Goal: Information Seeking & Learning: Learn about a topic

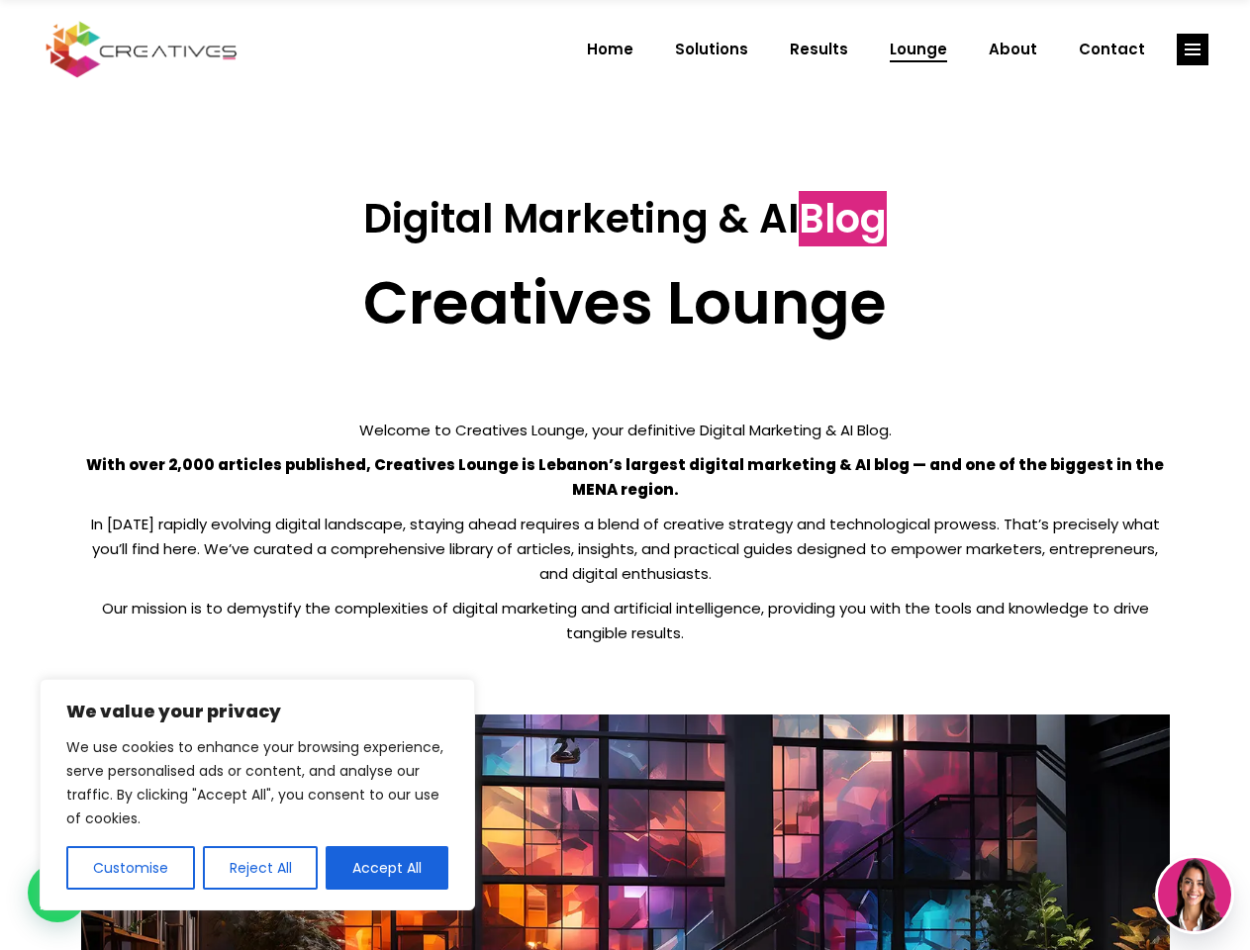
click at [624, 475] on p "With over 2,000 articles published, Creatives Lounge is Lebanon’s largest digit…" at bounding box center [625, 476] width 1089 height 49
click at [130, 868] on button "Customise" at bounding box center [130, 868] width 129 height 44
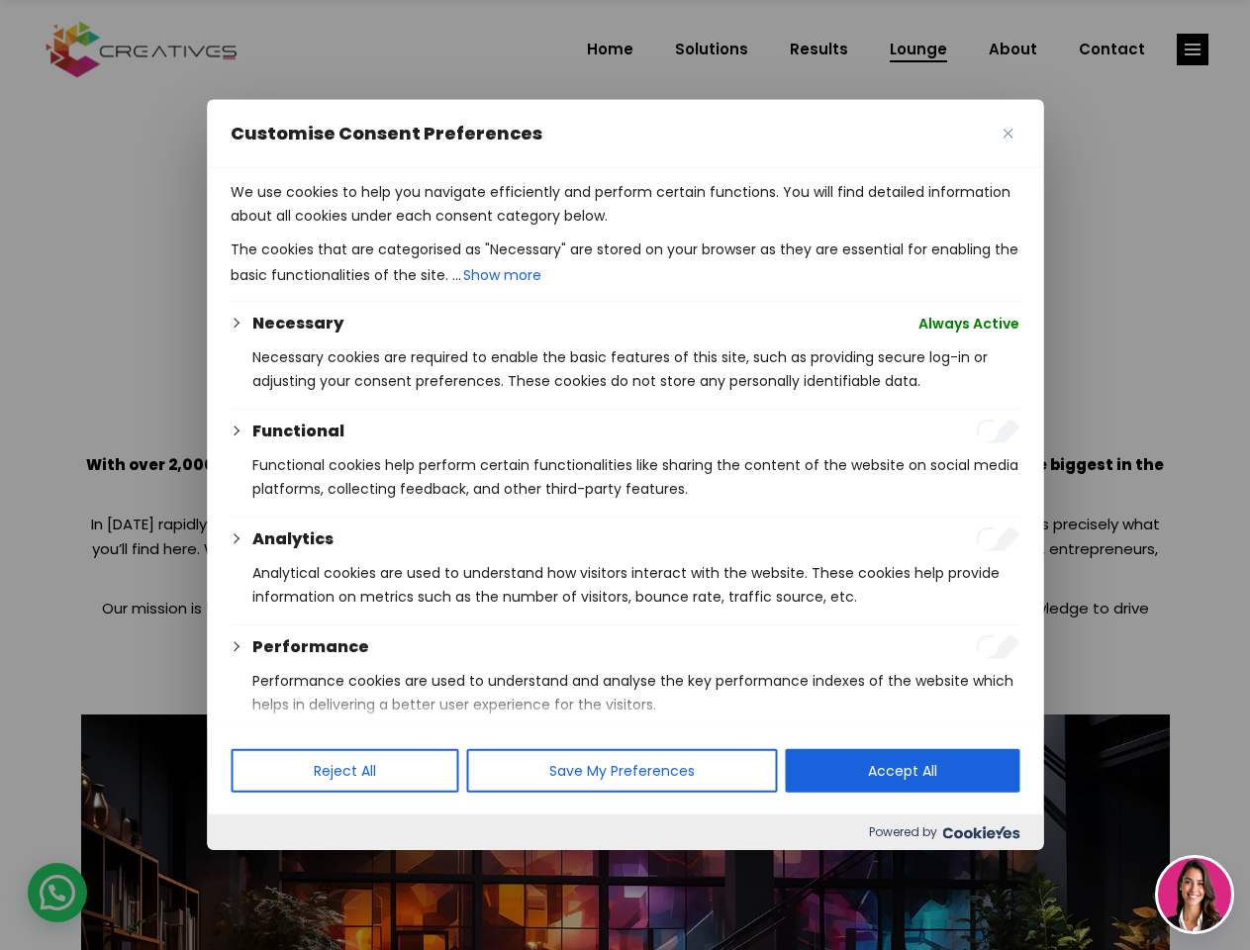
click at [259, 868] on div at bounding box center [625, 475] width 1250 height 950
click at [387, 228] on p "We use cookies to help you navigate efficiently and perform certain functions. …" at bounding box center [625, 204] width 789 height 48
click at [1192, 49] on div at bounding box center [625, 475] width 1250 height 950
click at [1194, 895] on img at bounding box center [1194, 894] width 73 height 73
